Goal: Task Accomplishment & Management: Manage account settings

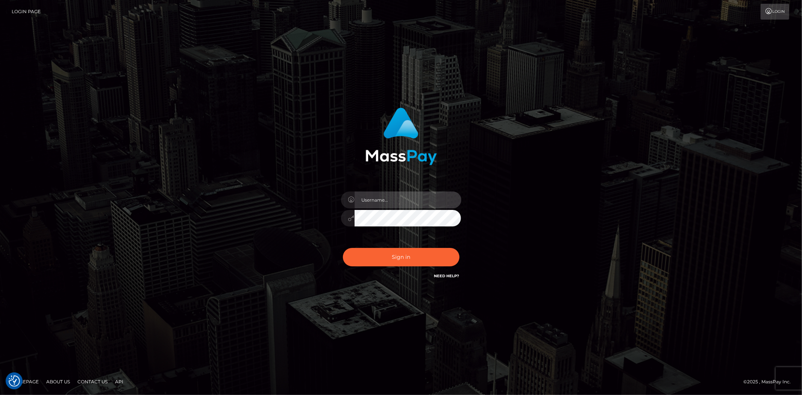
click at [393, 201] on input "text" at bounding box center [407, 199] width 107 height 17
type input "Bern.Spree"
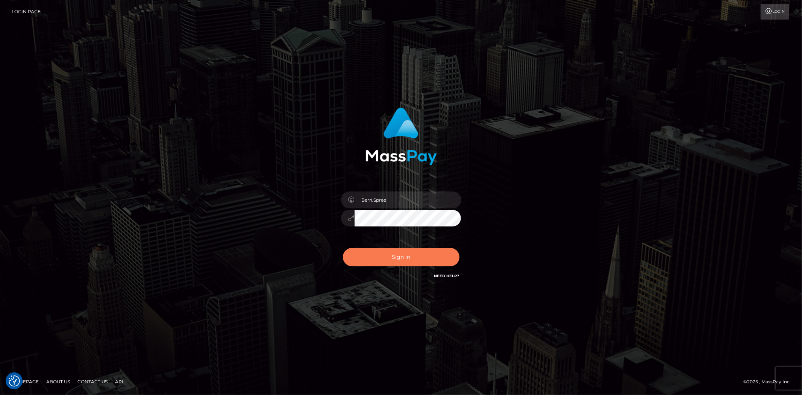
click at [399, 251] on button "Sign in" at bounding box center [401, 257] width 117 height 18
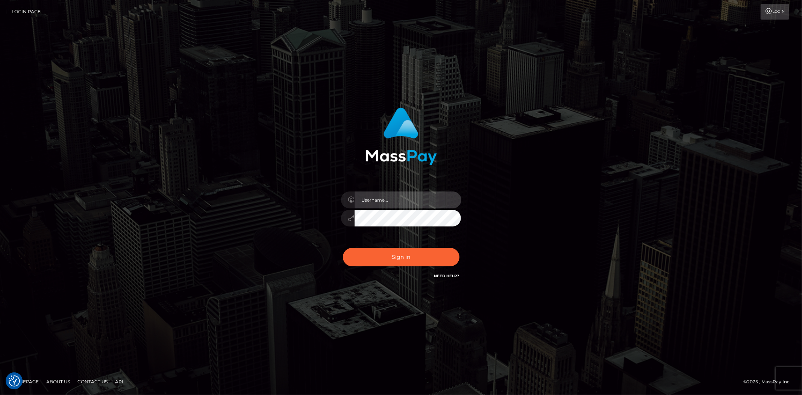
type input "Bern.Spree"
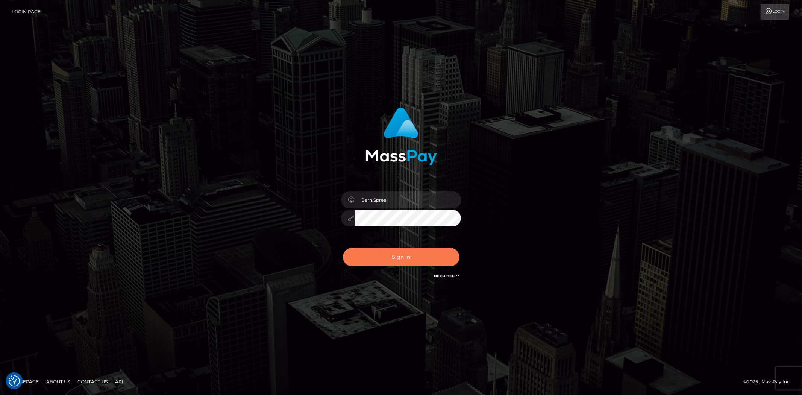
click at [390, 251] on button "Sign in" at bounding box center [401, 257] width 117 height 18
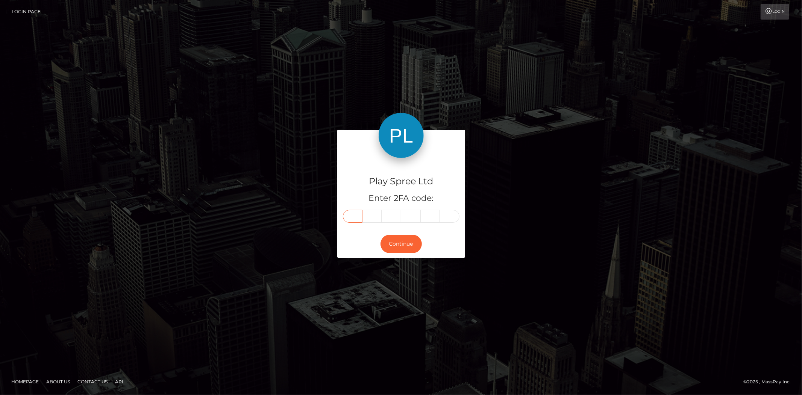
click at [353, 214] on input "text" at bounding box center [353, 216] width 20 height 13
type input "3"
type input "8"
type input "1"
type input "5"
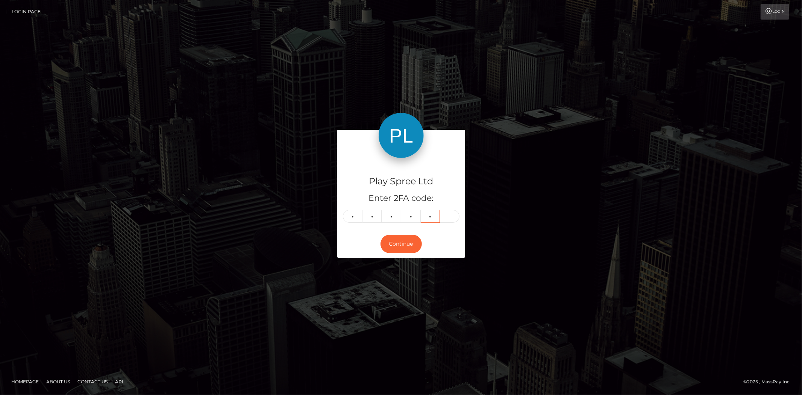
type input "5"
type input "8"
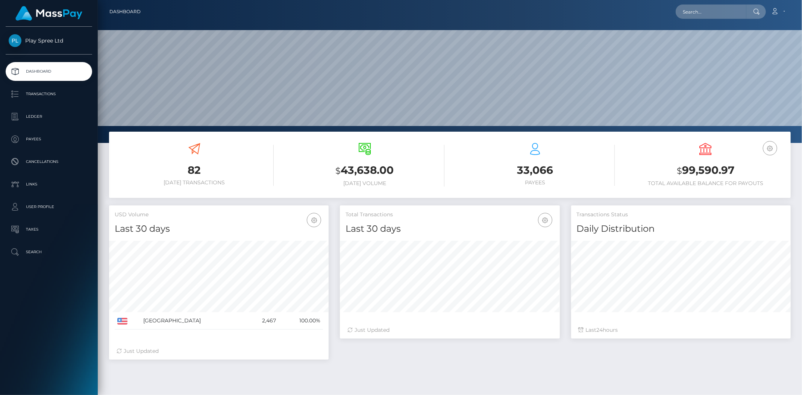
scroll to position [133, 220]
drag, startPoint x: 683, startPoint y: 173, endPoint x: 735, endPoint y: 174, distance: 52.3
click at [735, 174] on h3 "$ 99,590.97" at bounding box center [705, 170] width 159 height 15
copy h3 "99,590.97"
